Goal: Task Accomplishment & Management: Check status

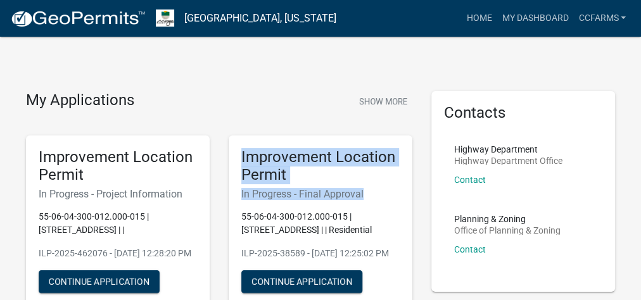
drag, startPoint x: 358, startPoint y: 193, endPoint x: 225, endPoint y: 140, distance: 143.2
click at [225, 140] on div "Improvement Location Permit In Progress - Final Approval 55-06-04-300-012.000-0…" at bounding box center [320, 222] width 203 height 194
click at [256, 172] on h5 "Improvement Location Permit" at bounding box center [320, 166] width 158 height 37
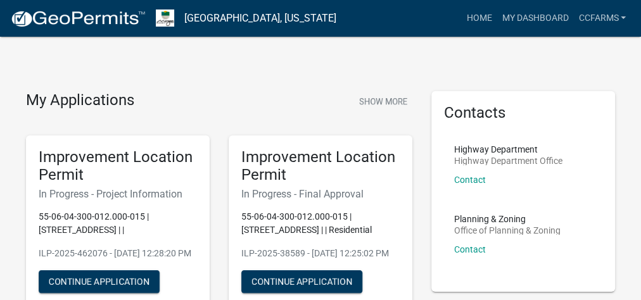
drag, startPoint x: 315, startPoint y: 265, endPoint x: 272, endPoint y: 151, distance: 121.0
click at [272, 144] on div "Improvement Location Permit In Progress - Final Approval 55-06-04-300-012.000-0…" at bounding box center [321, 223] width 184 height 174
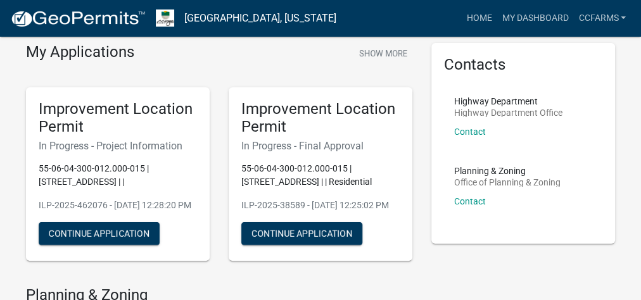
scroll to position [101, 0]
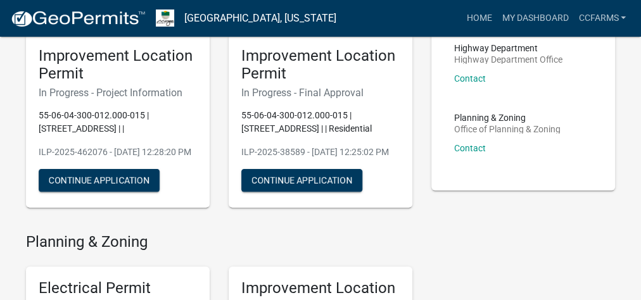
click at [330, 206] on div "Improvement Location Permit In Progress - Final Approval 55-06-04-300-012.000-0…" at bounding box center [321, 121] width 184 height 174
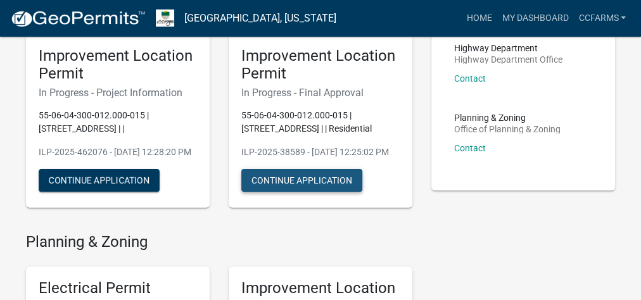
click at [333, 192] on button "Continue Application" at bounding box center [301, 180] width 121 height 23
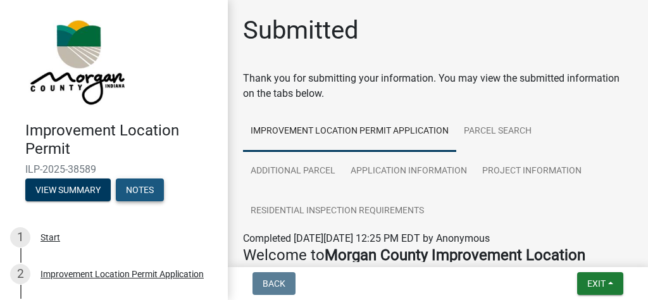
click at [149, 188] on button "Notes" at bounding box center [140, 190] width 48 height 23
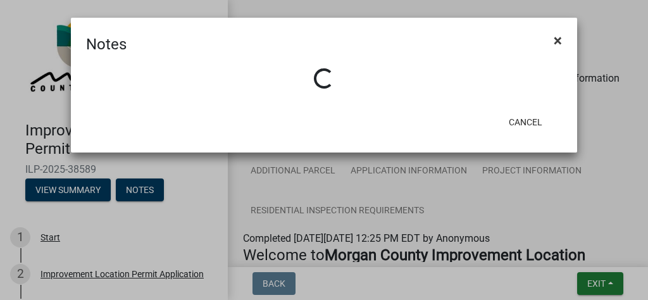
click at [552, 34] on button "×" at bounding box center [558, 40] width 28 height 35
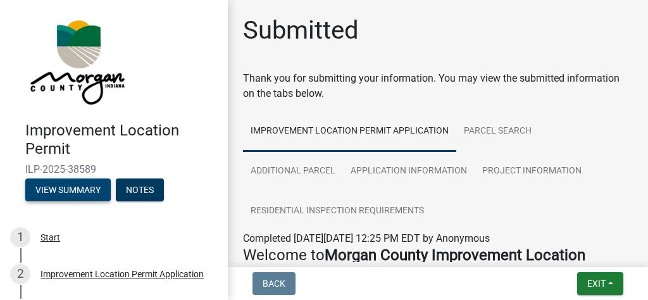
click at [61, 191] on button "View Summary" at bounding box center [67, 190] width 85 height 23
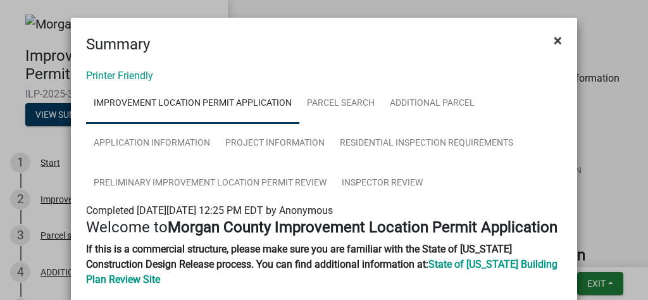
click at [554, 35] on span "×" at bounding box center [558, 41] width 8 height 18
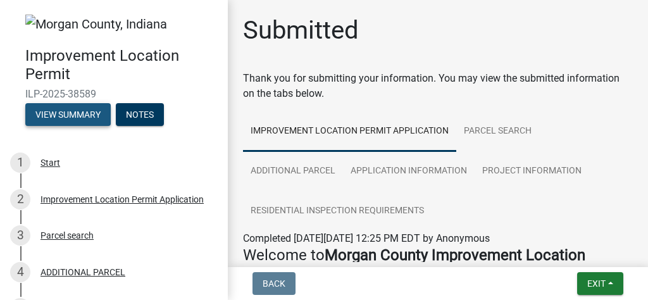
click at [98, 118] on button "View Summary" at bounding box center [67, 114] width 85 height 23
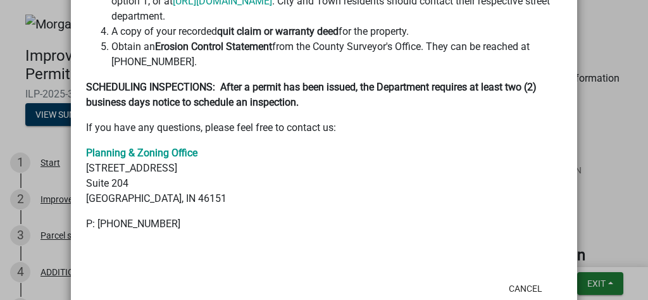
scroll to position [51, 0]
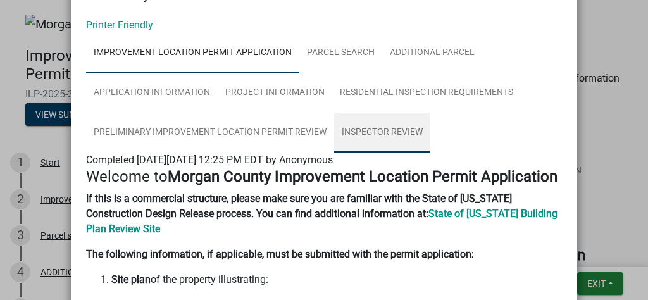
click at [390, 136] on link "Inspector Review" at bounding box center [382, 133] width 96 height 41
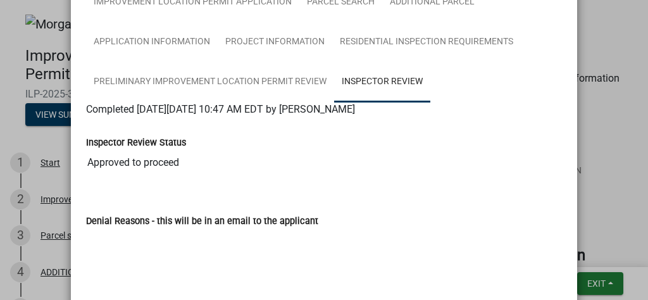
scroll to position [0, 0]
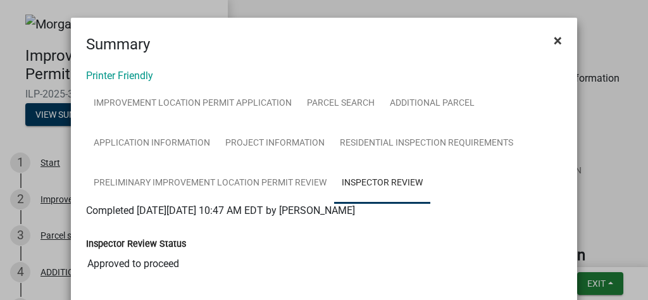
click at [560, 40] on button "×" at bounding box center [558, 40] width 28 height 35
